Goal: Task Accomplishment & Management: Use online tool/utility

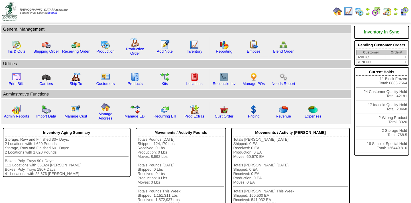
click at [403, 12] on img at bounding box center [404, 11] width 9 height 9
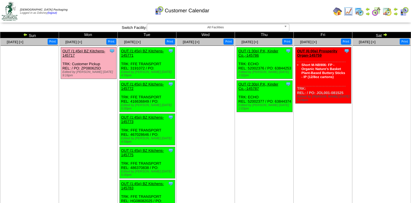
click at [250, 127] on ul "Clone Item OUT (1:30p) P.K, Kinder Co.,-145786 P.K, Kinder Co., Inc. ScheduleID…" at bounding box center [264, 90] width 58 height 86
click at [396, 10] on img at bounding box center [396, 9] width 5 height 5
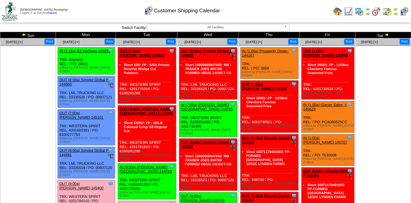
click at [379, 99] on ul at bounding box center [383, 89] width 55 height 86
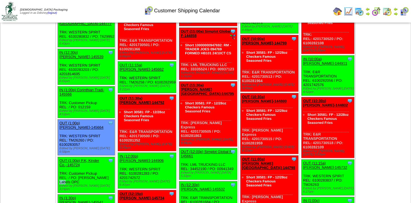
scroll to position [314, 0]
